Goal: Transaction & Acquisition: Book appointment/travel/reservation

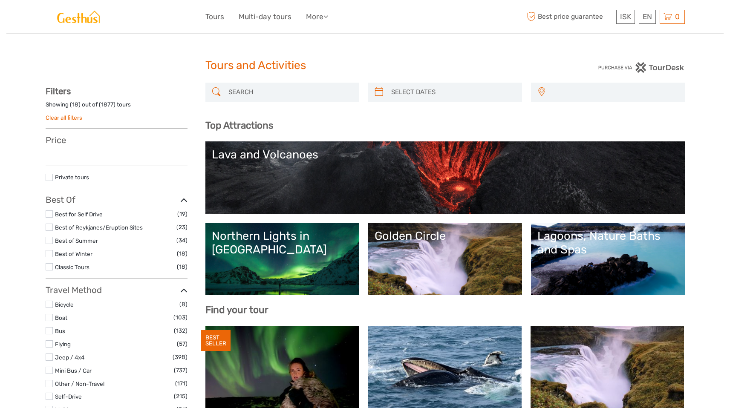
select select
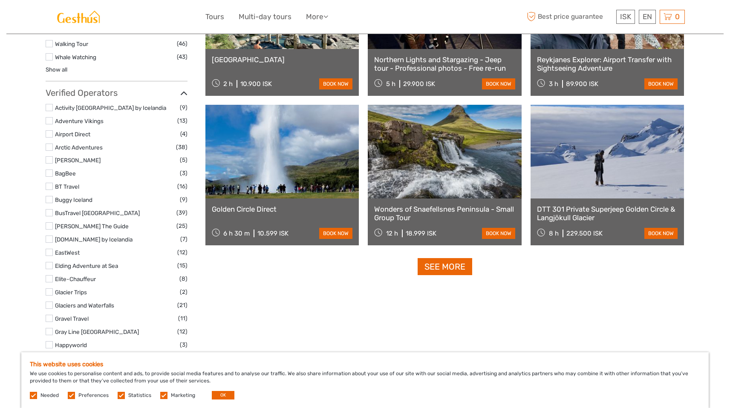
scroll to position [974, 0]
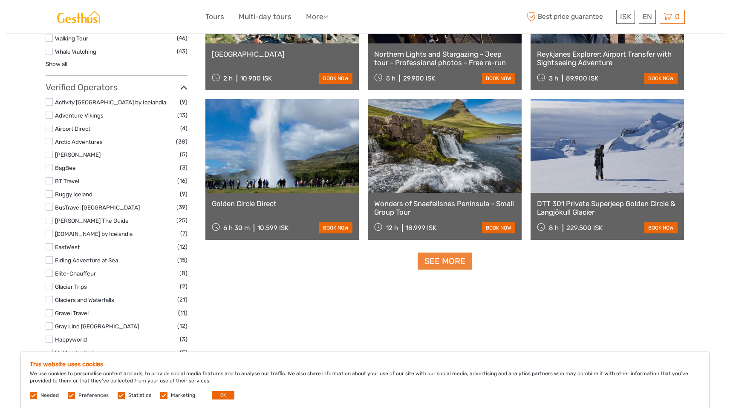
click at [421, 255] on link "See more" at bounding box center [445, 261] width 55 height 17
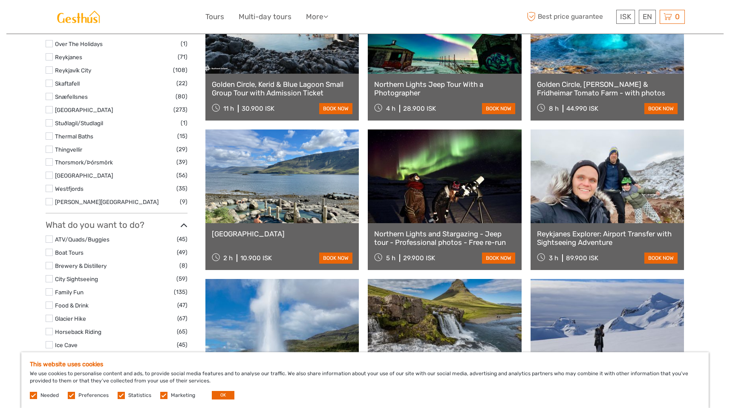
scroll to position [578, 0]
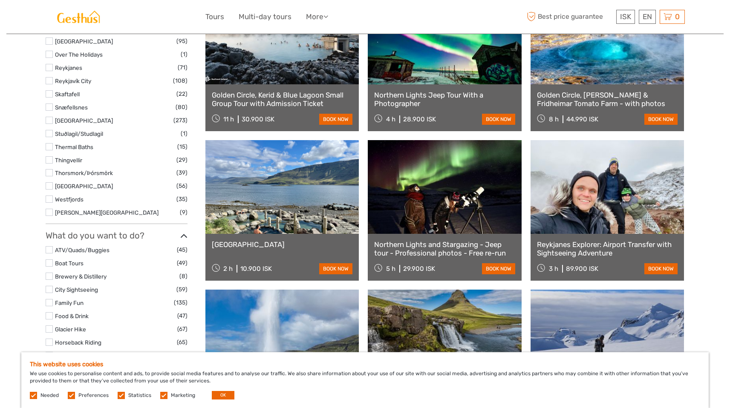
click at [272, 170] on link at bounding box center [282, 187] width 154 height 94
click at [254, 245] on link "Hvammsvík Natural Hot Springs" at bounding box center [282, 244] width 141 height 9
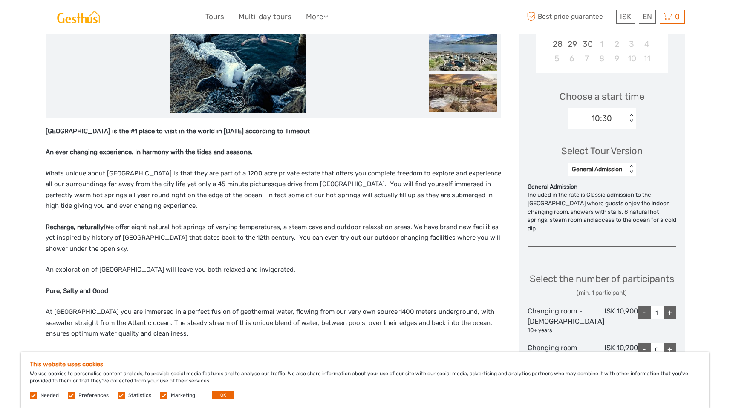
scroll to position [239, 0]
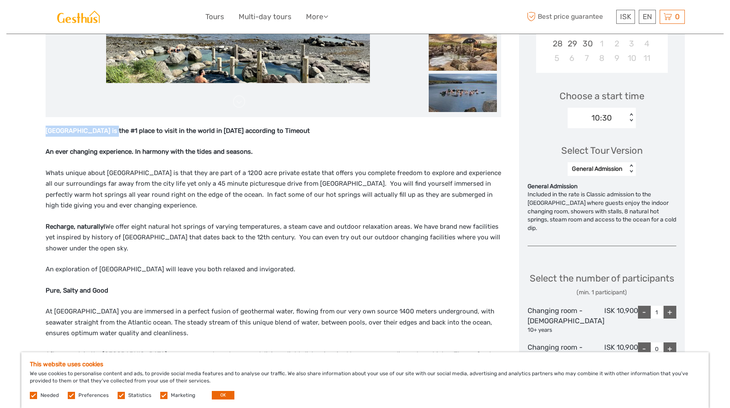
drag, startPoint x: 116, startPoint y: 131, endPoint x: 43, endPoint y: 130, distance: 73.3
click at [43, 130] on div "Region / Starts from: West Travel method: Self-Drive Category: Lagoons, Nature …" at bounding box center [364, 399] width 717 height 1276
copy strong "[GEOGRAPHIC_DATA]"
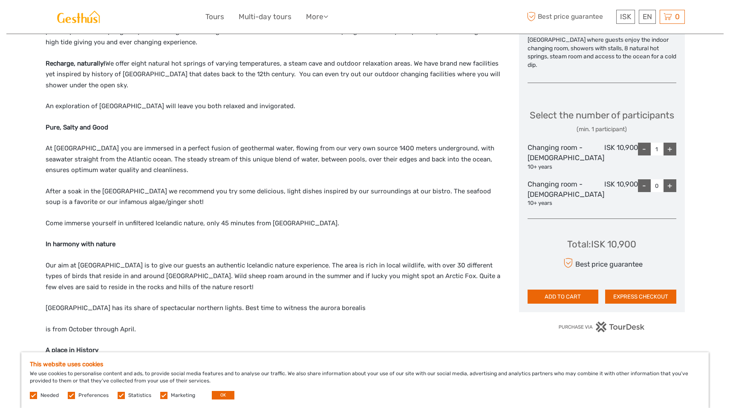
scroll to position [408, 0]
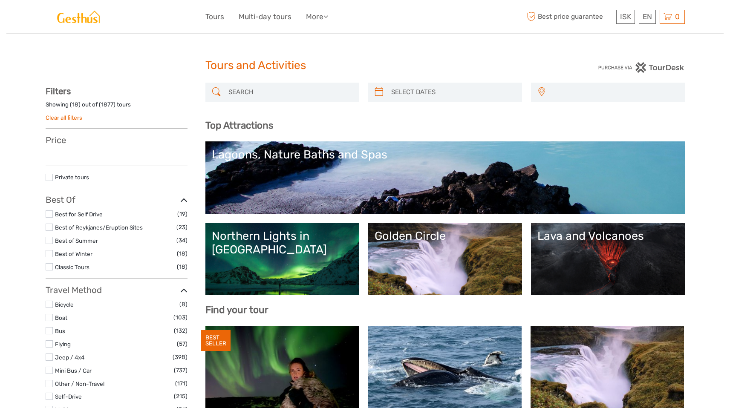
select select
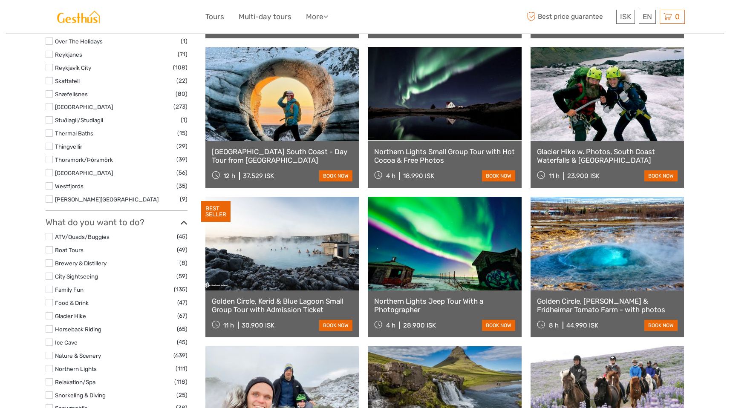
select select
